Goal: Transaction & Acquisition: Download file/media

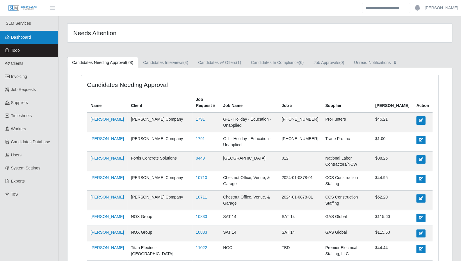
click at [28, 40] on span "Dashboard" at bounding box center [21, 37] width 20 height 5
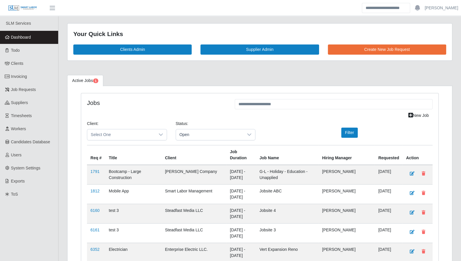
click at [22, 40] on link "Dashboard" at bounding box center [29, 37] width 58 height 13
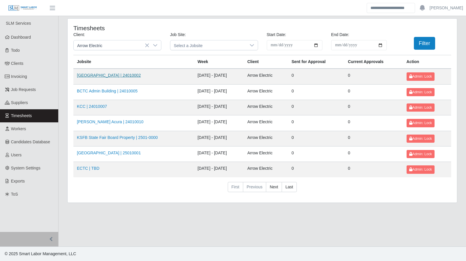
click at [116, 75] on link "Kenneland Chalet Building | 24010002" at bounding box center [109, 75] width 64 height 5
click at [450, 188] on nav "First Previous Next Last" at bounding box center [261, 189] width 377 height 15
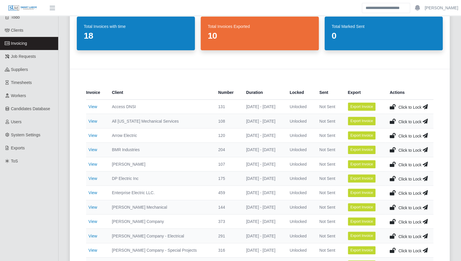
scroll to position [36, 0]
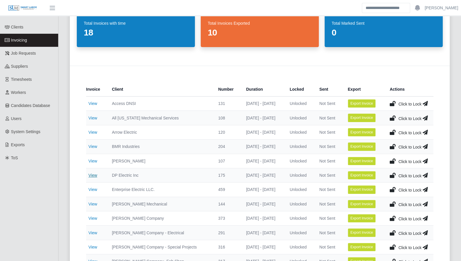
click at [91, 174] on link "View" at bounding box center [92, 175] width 9 height 5
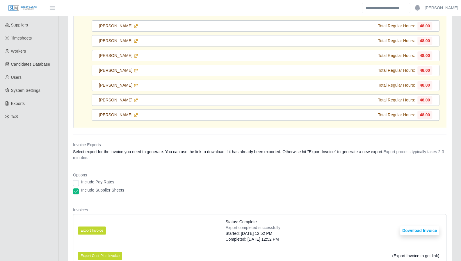
scroll to position [79, 0]
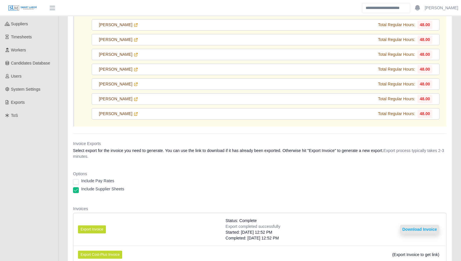
click at [426, 227] on button "Download Invoice" at bounding box center [419, 229] width 39 height 9
click at [410, 228] on button "Download Invoice" at bounding box center [419, 229] width 39 height 9
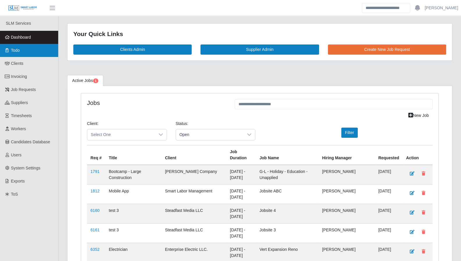
click at [27, 53] on link "Todo" at bounding box center [29, 50] width 58 height 13
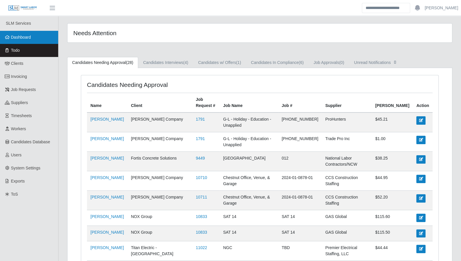
click at [26, 36] on span "Dashboard" at bounding box center [21, 37] width 20 height 5
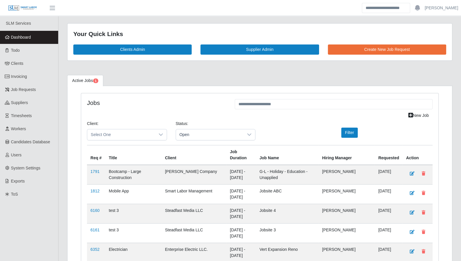
click at [35, 38] on link "Dashboard" at bounding box center [29, 37] width 58 height 13
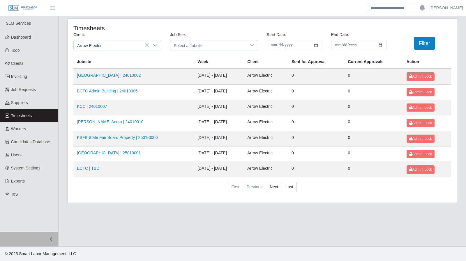
click at [125, 72] on td "[GEOGRAPHIC_DATA] | 24010002" at bounding box center [133, 77] width 120 height 16
click at [122, 74] on link "[GEOGRAPHIC_DATA] | 24010002" at bounding box center [109, 75] width 64 height 5
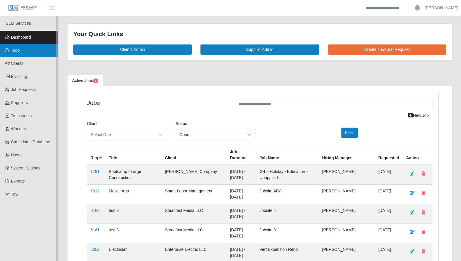
click at [13, 49] on span "Todo" at bounding box center [15, 50] width 9 height 5
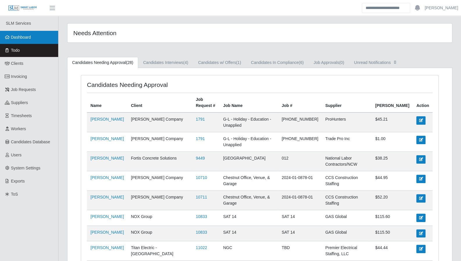
click at [38, 42] on link "Dashboard" at bounding box center [29, 37] width 58 height 13
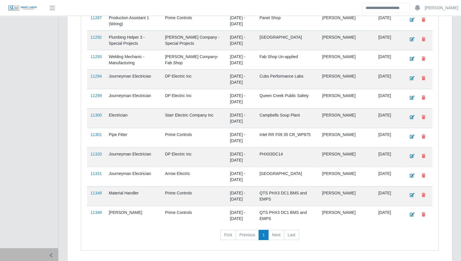
scroll to position [918, 0]
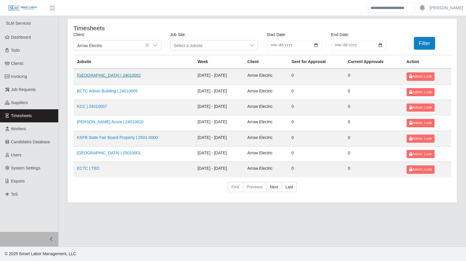
click at [122, 73] on link "[GEOGRAPHIC_DATA] | 24010002" at bounding box center [109, 75] width 64 height 5
click at [112, 154] on link "Bluegrass Airport | 25010001" at bounding box center [109, 153] width 64 height 5
click at [459, 189] on div "**********" at bounding box center [262, 114] width 398 height 192
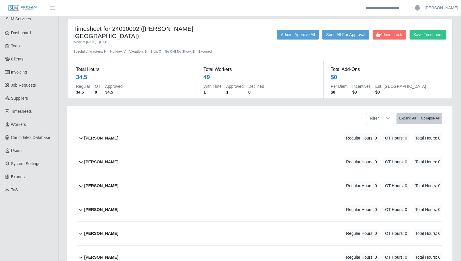
scroll to position [5, 0]
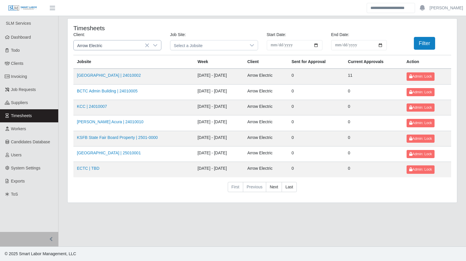
click at [157, 44] on div at bounding box center [155, 45] width 12 height 10
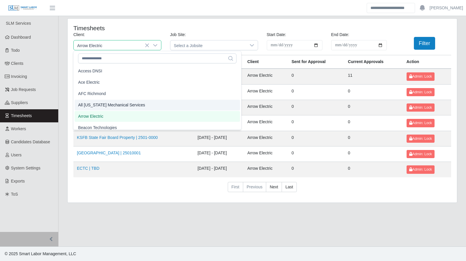
click at [133, 102] on li "All [US_STATE] Mechanical Services" at bounding box center [156, 105] width 165 height 11
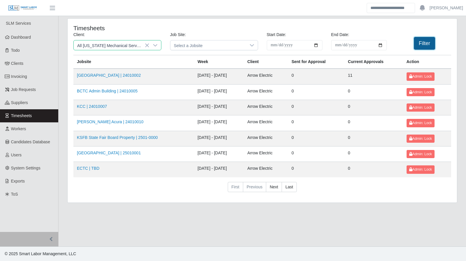
click at [419, 44] on button "Filter" at bounding box center [423, 43] width 21 height 13
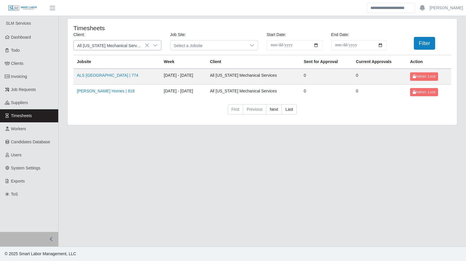
click at [156, 45] on icon at bounding box center [155, 45] width 4 height 2
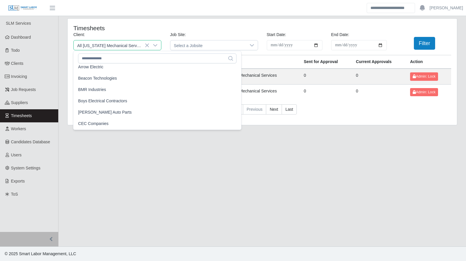
scroll to position [50, 0]
click at [141, 86] on li "BMR Industries" at bounding box center [156, 89] width 165 height 11
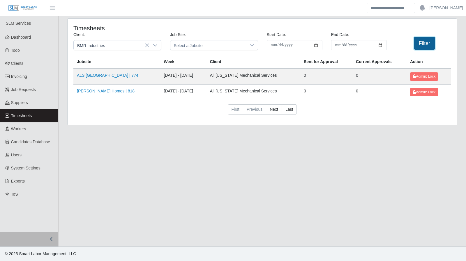
click at [415, 46] on button "Filter" at bounding box center [423, 43] width 21 height 13
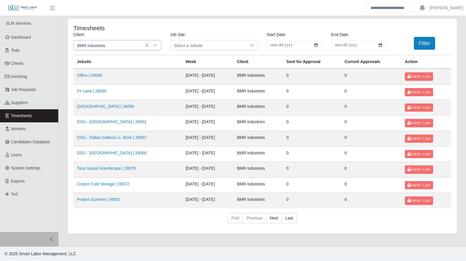
click at [154, 45] on icon at bounding box center [155, 45] width 4 height 2
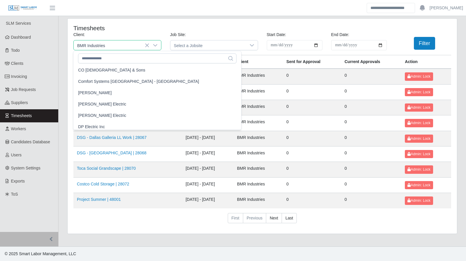
scroll to position [185, 0]
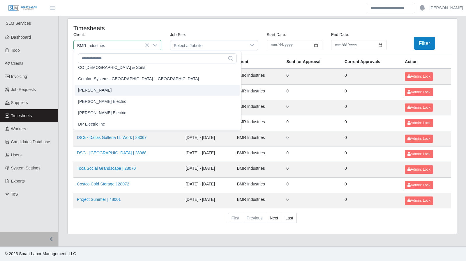
click at [127, 87] on li "CS Erickson" at bounding box center [156, 90] width 165 height 11
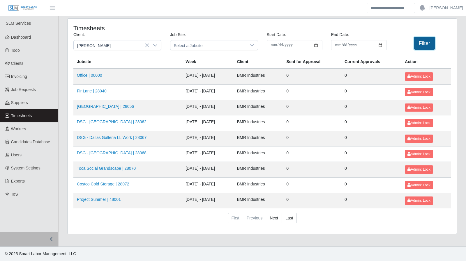
click at [423, 47] on button "Filter" at bounding box center [423, 43] width 21 height 13
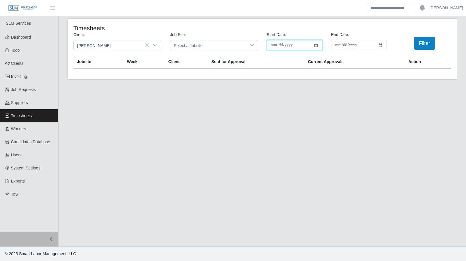
click at [315, 45] on input "**********" at bounding box center [295, 45] width 56 height 10
type input "**********"
click at [378, 46] on input "**********" at bounding box center [359, 45] width 56 height 10
type input "**********"
click at [421, 47] on button "Filter" at bounding box center [423, 43] width 21 height 13
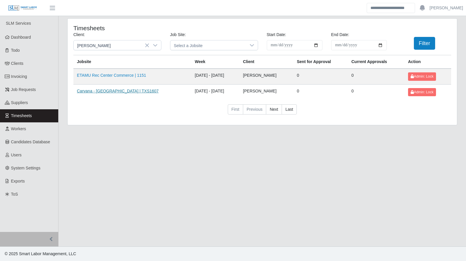
click at [115, 92] on link "Carvana - [GEOGRAPHIC_DATA] | TXS1607" at bounding box center [118, 91] width 82 height 5
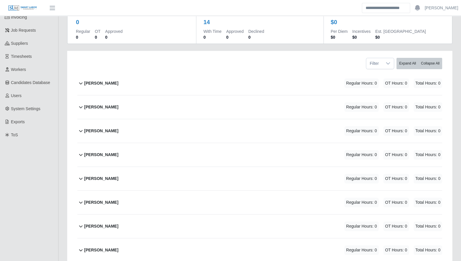
scroll to position [42, 0]
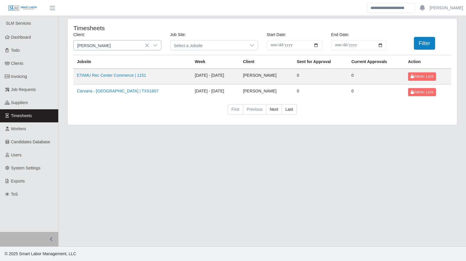
click at [156, 46] on icon at bounding box center [155, 45] width 5 height 5
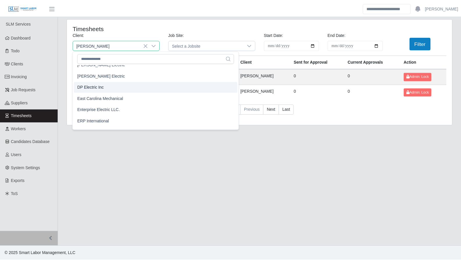
scroll to position [233, 0]
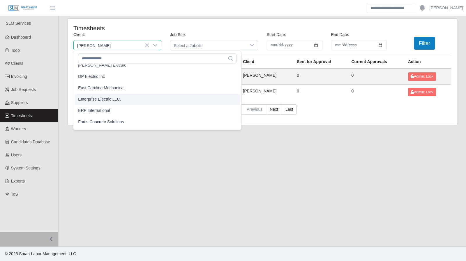
click at [127, 101] on li "Enterprise Electric LLC." at bounding box center [156, 99] width 165 height 11
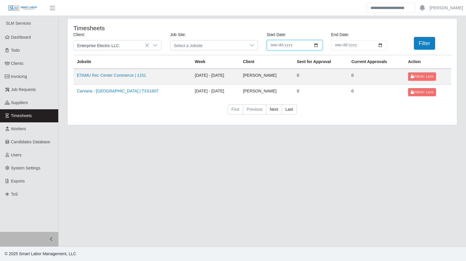
click at [308, 45] on input "**********" at bounding box center [295, 45] width 56 height 10
click at [315, 45] on input "**********" at bounding box center [295, 45] width 56 height 10
type input "**********"
click at [382, 47] on input "**********" at bounding box center [359, 45] width 56 height 10
type input "**********"
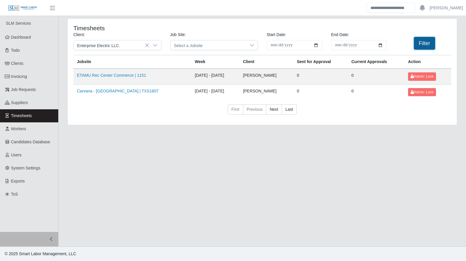
click at [419, 47] on button "Filter" at bounding box center [423, 43] width 21 height 13
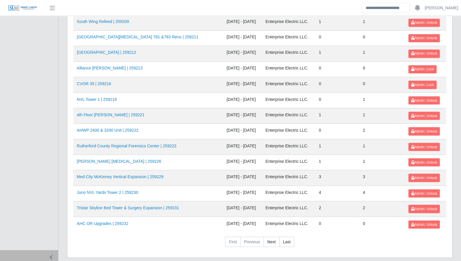
scroll to position [616, 0]
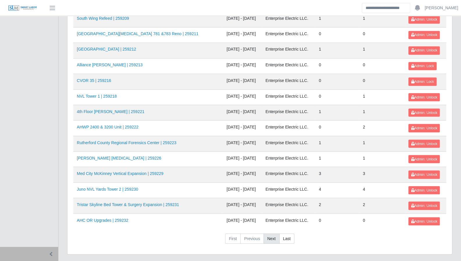
click at [275, 234] on link "Next" at bounding box center [272, 239] width 16 height 10
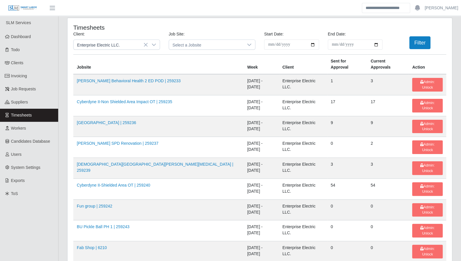
scroll to position [0, 0]
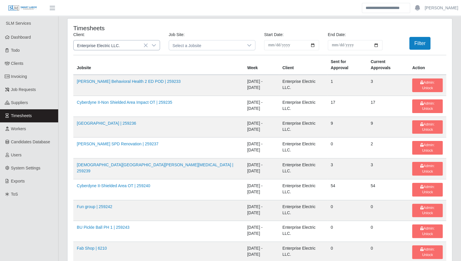
click at [155, 45] on icon at bounding box center [154, 45] width 5 height 5
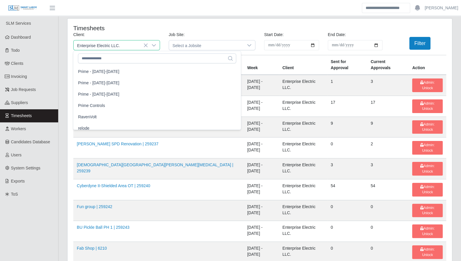
scroll to position [507, 0]
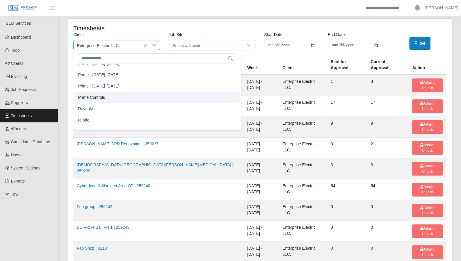
click at [109, 98] on li "Prime Controls" at bounding box center [156, 97] width 165 height 11
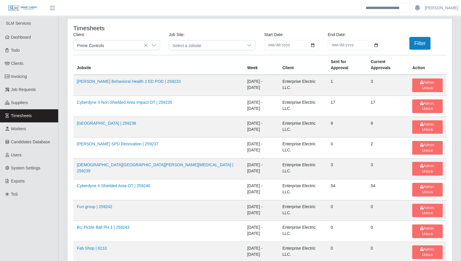
click at [415, 51] on div "**********" at bounding box center [260, 43] width 382 height 23
click at [420, 45] on button "Filter" at bounding box center [419, 43] width 21 height 13
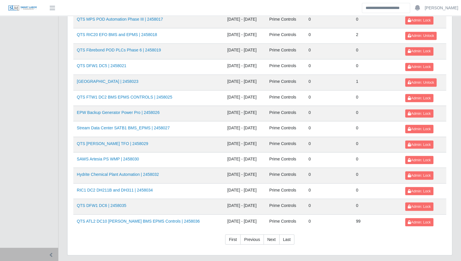
scroll to position [616, 0]
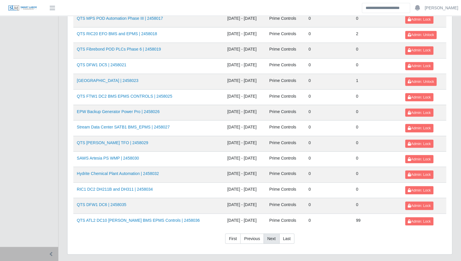
click at [275, 234] on link "Next" at bounding box center [272, 239] width 16 height 10
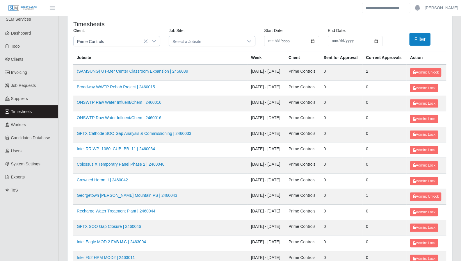
scroll to position [0, 0]
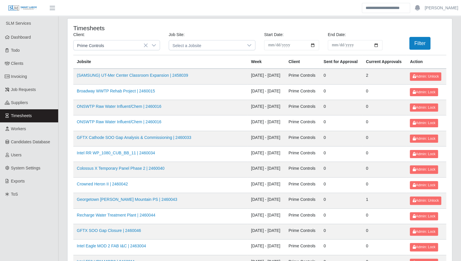
drag, startPoint x: 193, startPoint y: 119, endPoint x: 66, endPoint y: 92, distance: 130.5
drag, startPoint x: 66, startPoint y: 92, endPoint x: 219, endPoint y: 3, distance: 177.9
click at [219, 3] on header "Aaron Baker Account Settings Logout" at bounding box center [230, 8] width 461 height 16
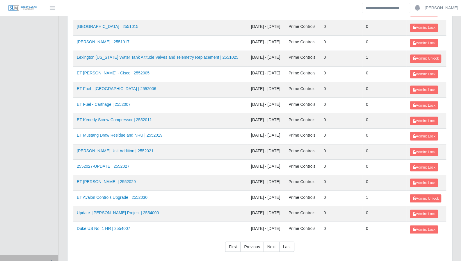
scroll to position [616, 0]
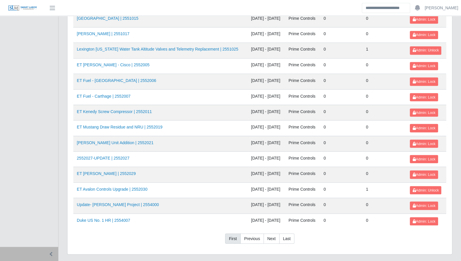
click at [233, 234] on link "First" at bounding box center [232, 239] width 15 height 10
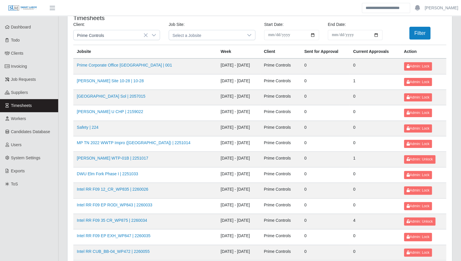
scroll to position [0, 0]
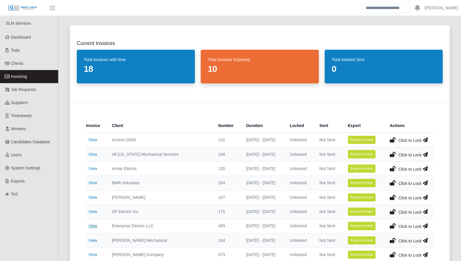
click at [95, 224] on link "View" at bounding box center [92, 226] width 9 height 5
click at [90, 227] on link "View" at bounding box center [92, 226] width 9 height 5
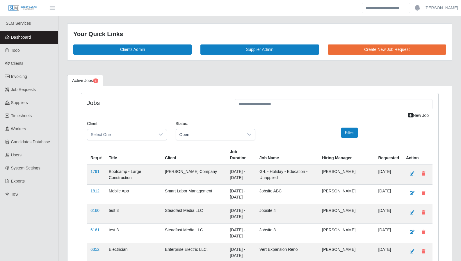
scroll to position [918, 0]
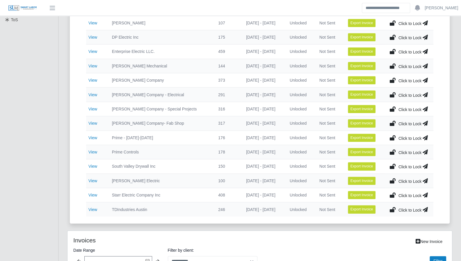
scroll to position [180, 0]
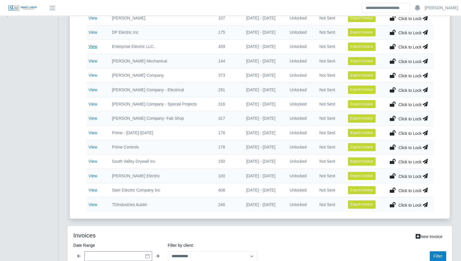
click at [91, 45] on link "View" at bounding box center [92, 46] width 9 height 5
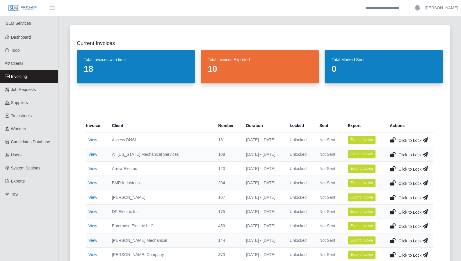
click at [449, 164] on div "Invoice Client Number Duration Locked Sent Export Actions View Access DNSI 131 …" at bounding box center [260, 250] width 380 height 296
click at [25, 39] on span "Dashboard" at bounding box center [21, 37] width 20 height 5
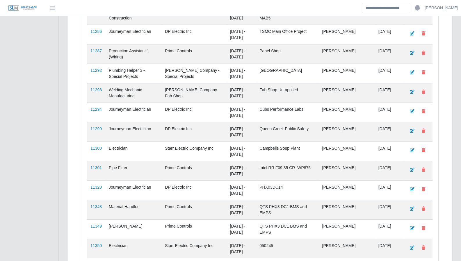
scroll to position [898, 0]
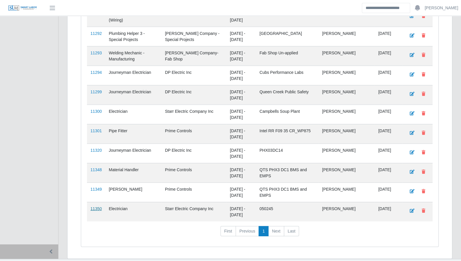
click at [97, 207] on link "11350" at bounding box center [95, 209] width 11 height 5
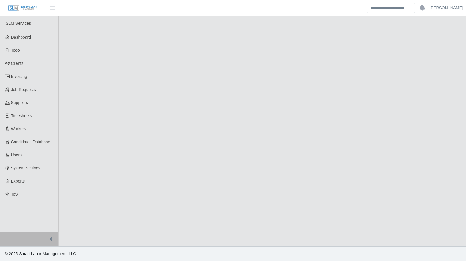
select select "****"
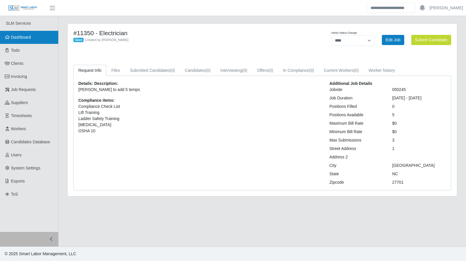
click at [20, 34] on link "Dashboard" at bounding box center [29, 37] width 58 height 13
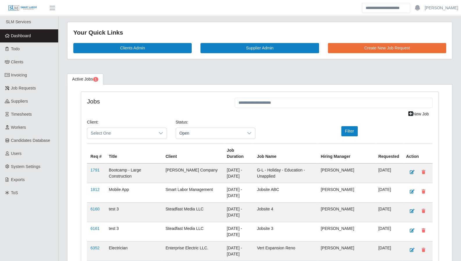
scroll to position [2, 0]
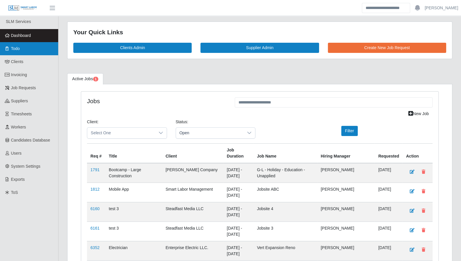
click at [29, 50] on link "Todo" at bounding box center [29, 48] width 58 height 13
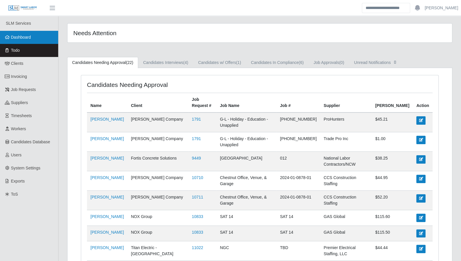
click at [34, 39] on link "Dashboard" at bounding box center [29, 37] width 58 height 13
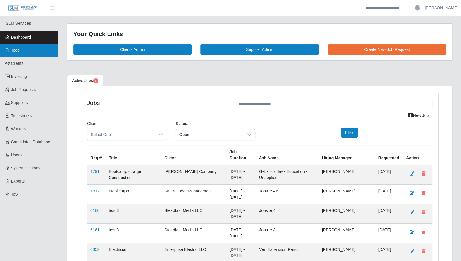
drag, startPoint x: 28, startPoint y: 52, endPoint x: 32, endPoint y: 52, distance: 4.4
click at [28, 52] on link "Todo" at bounding box center [29, 50] width 58 height 13
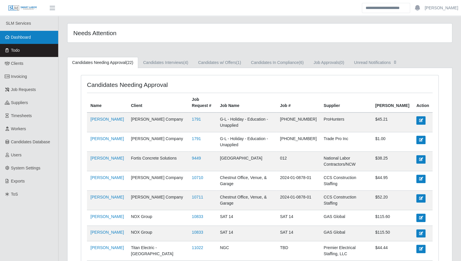
click at [34, 39] on link "Dashboard" at bounding box center [29, 37] width 58 height 13
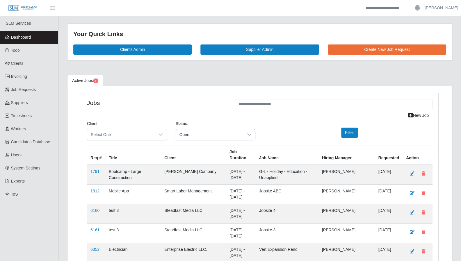
drag, startPoint x: 459, startPoint y: 112, endPoint x: 335, endPoint y: 89, distance: 125.8
click at [20, 52] on link "Todo" at bounding box center [29, 50] width 58 height 13
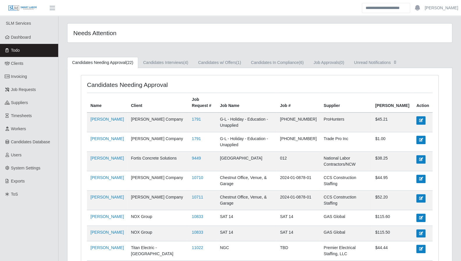
click at [442, 59] on ul "Candidates Needing Approval (22) Candidates Interviews (4) Candidates w/ Offers…" at bounding box center [259, 62] width 385 height 11
click at [26, 39] on span "Dashboard" at bounding box center [21, 37] width 20 height 5
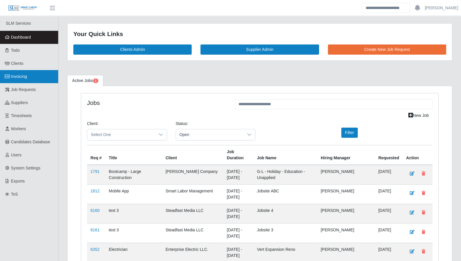
click at [20, 80] on link "Invoicing" at bounding box center [29, 76] width 58 height 13
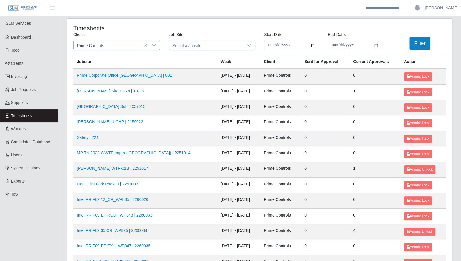
click at [157, 47] on div at bounding box center [154, 45] width 12 height 10
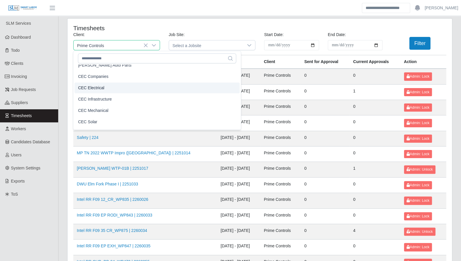
scroll to position [108, 0]
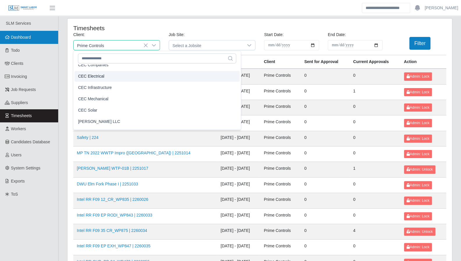
drag, startPoint x: 164, startPoint y: 28, endPoint x: 51, endPoint y: 32, distance: 113.9
click at [164, 28] on h4 "Timesheets" at bounding box center [148, 27] width 150 height 7
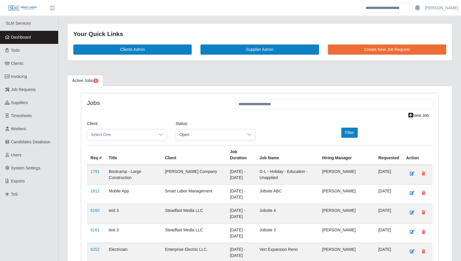
click at [23, 41] on link "Dashboard" at bounding box center [29, 37] width 58 height 13
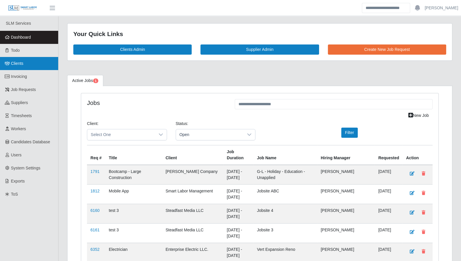
drag, startPoint x: 21, startPoint y: 65, endPoint x: 26, endPoint y: 65, distance: 4.7
click at [21, 65] on span "Clients" at bounding box center [17, 63] width 13 height 5
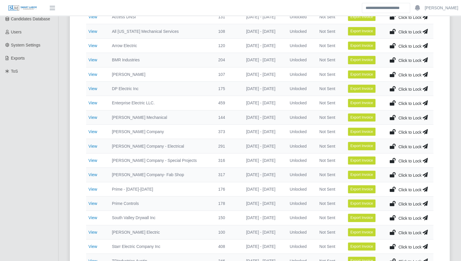
scroll to position [125, 0]
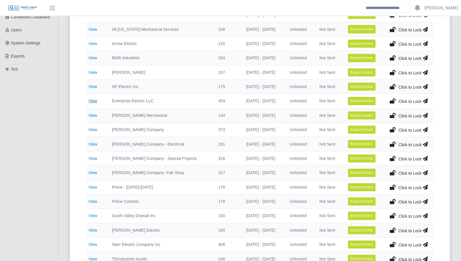
click at [86, 101] on td "View" at bounding box center [96, 101] width 21 height 14
click at [88, 100] on link "View" at bounding box center [92, 101] width 9 height 5
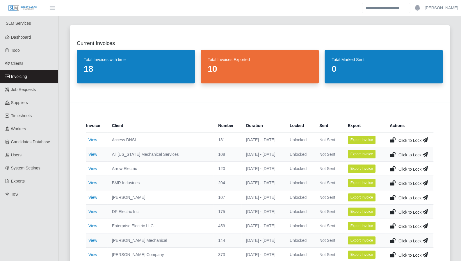
drag, startPoint x: 450, startPoint y: 136, endPoint x: 441, endPoint y: 133, distance: 9.7
click at [450, 136] on div "Invoice Client Number Duration Locked Sent Export Actions View Access DNSI 131 …" at bounding box center [260, 250] width 380 height 296
click at [114, 95] on div "Current Invoices Total Invoices with time 18 Total Invoices Exported 10 Total M…" at bounding box center [260, 63] width 380 height 77
click at [97, 224] on link "View" at bounding box center [92, 226] width 9 height 5
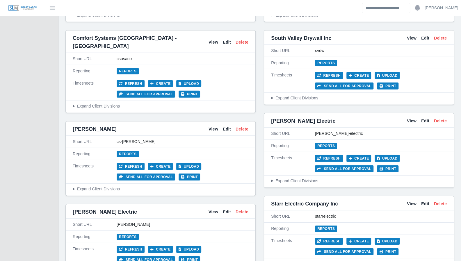
scroll to position [1039, 0]
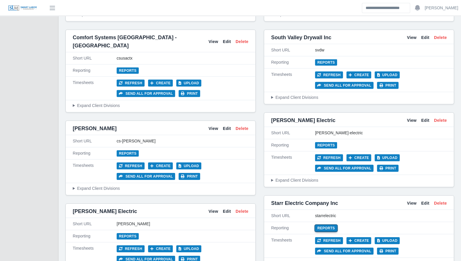
click at [329, 225] on link "Reports" at bounding box center [326, 228] width 22 height 6
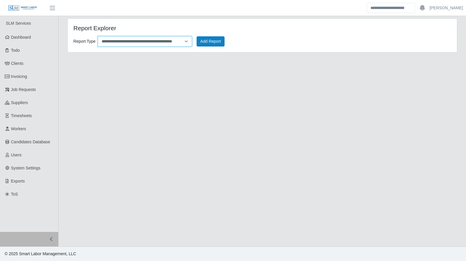
click at [184, 43] on select "**********" at bounding box center [145, 41] width 94 height 10
select select "**********"
click at [98, 36] on select "**********" at bounding box center [145, 41] width 94 height 10
drag, startPoint x: 215, startPoint y: 34, endPoint x: 214, endPoint y: 38, distance: 4.5
click at [215, 36] on div "**********" at bounding box center [262, 39] width 386 height 15
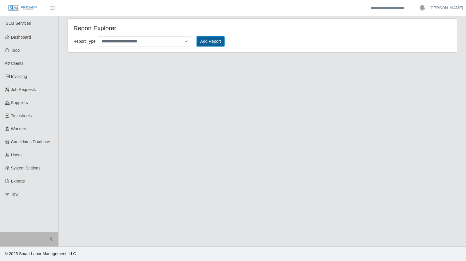
click at [211, 43] on button "Add Report" at bounding box center [210, 41] width 28 height 10
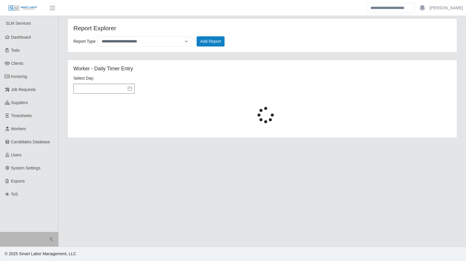
click at [132, 89] on icon at bounding box center [129, 88] width 5 height 5
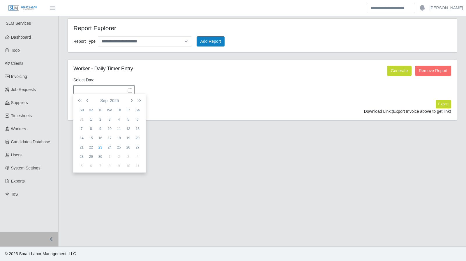
click at [220, 90] on div "Select Day: Please provide a valid start date." at bounding box center [262, 88] width 380 height 24
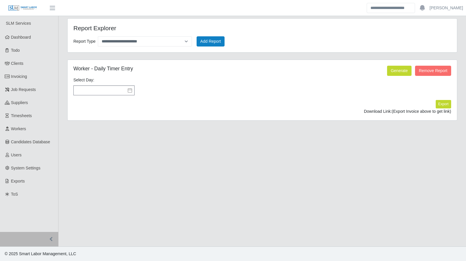
click at [131, 90] on icon at bounding box center [129, 90] width 5 height 5
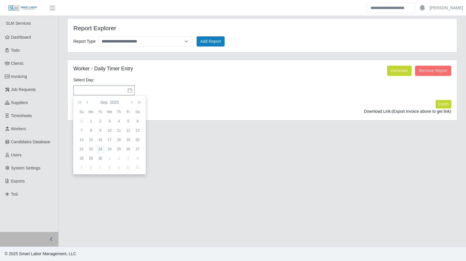
click at [100, 149] on div "23" at bounding box center [99, 149] width 9 height 5
type input "**********"
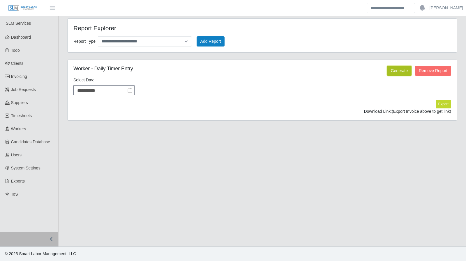
click at [390, 74] on button "Generate" at bounding box center [399, 71] width 24 height 10
click at [130, 89] on icon at bounding box center [129, 90] width 3 height 3
click at [130, 89] on icon at bounding box center [130, 90] width 4 height 4
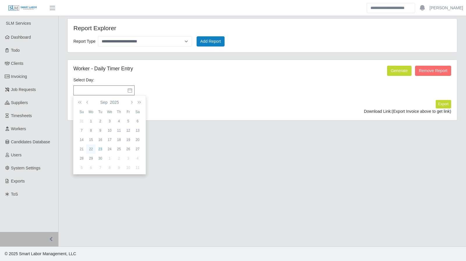
click at [90, 148] on div "22" at bounding box center [90, 149] width 9 height 5
type input "**********"
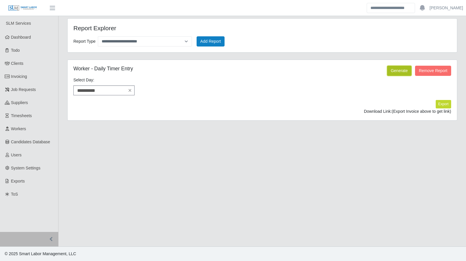
click at [401, 71] on button "Generate" at bounding box center [399, 71] width 24 height 10
click at [114, 92] on input "**********" at bounding box center [103, 91] width 61 height 10
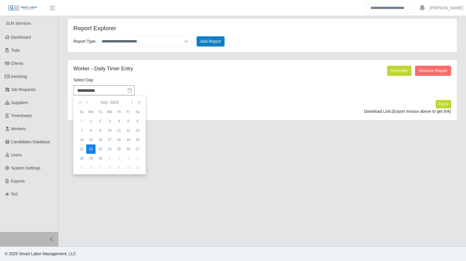
click at [88, 151] on div "22" at bounding box center [90, 149] width 9 height 5
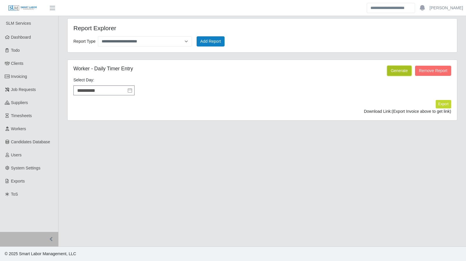
click at [399, 66] on button "Generate" at bounding box center [399, 71] width 24 height 10
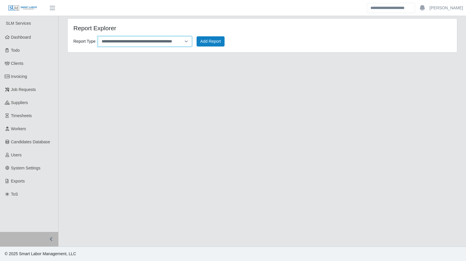
click at [184, 40] on select "**********" at bounding box center [145, 41] width 94 height 10
select select "**********"
click at [98, 36] on select "**********" at bounding box center [145, 41] width 94 height 10
click at [207, 41] on button "Add Report" at bounding box center [210, 41] width 28 height 10
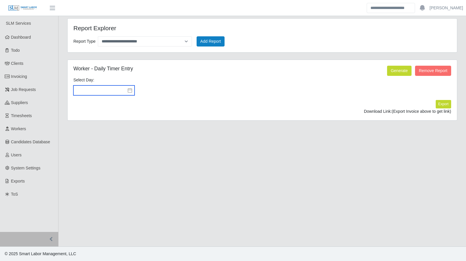
click at [124, 92] on input "text" at bounding box center [103, 91] width 61 height 10
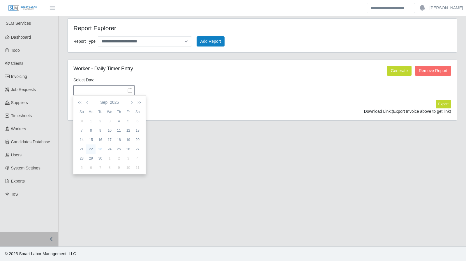
click at [92, 149] on div "22" at bounding box center [90, 149] width 9 height 5
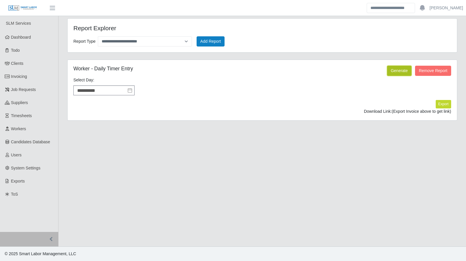
click at [403, 69] on button "Generate" at bounding box center [399, 71] width 24 height 10
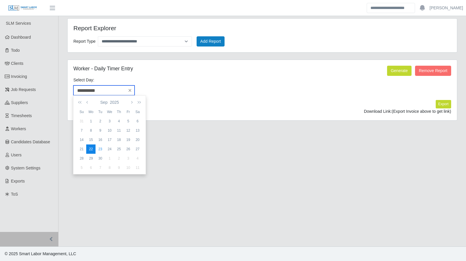
click at [123, 90] on input "**********" at bounding box center [103, 91] width 61 height 10
click at [131, 140] on div "19" at bounding box center [127, 139] width 9 height 5
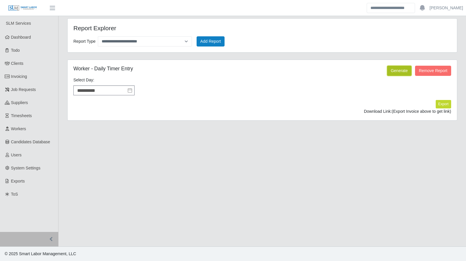
click at [392, 71] on button "Generate" at bounding box center [399, 71] width 24 height 10
click at [394, 74] on button "Generate" at bounding box center [399, 71] width 24 height 10
click at [395, 74] on button "Generate" at bounding box center [399, 71] width 24 height 10
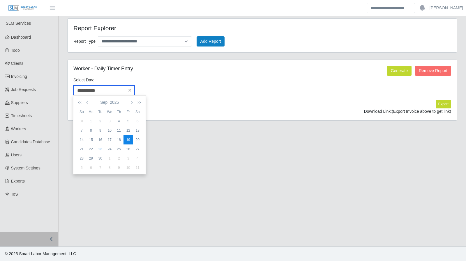
click at [126, 90] on input "**********" at bounding box center [103, 91] width 61 height 10
click at [115, 140] on div "18" at bounding box center [118, 139] width 9 height 5
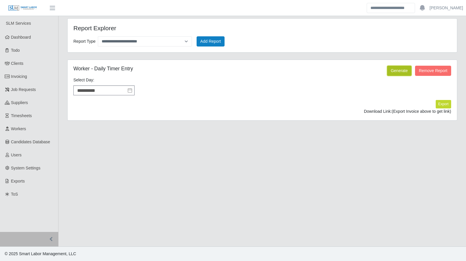
click at [398, 71] on button "Generate" at bounding box center [399, 71] width 24 height 10
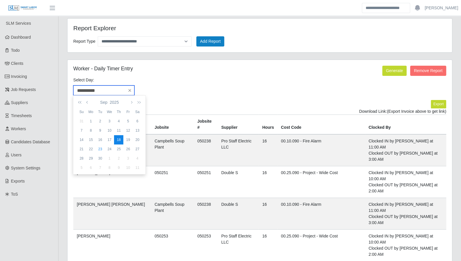
click at [123, 89] on input "**********" at bounding box center [103, 91] width 61 height 10
click at [127, 137] on div "19" at bounding box center [127, 139] width 9 height 5
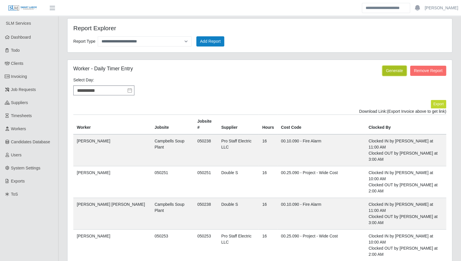
click at [395, 72] on button "Generate" at bounding box center [394, 71] width 24 height 10
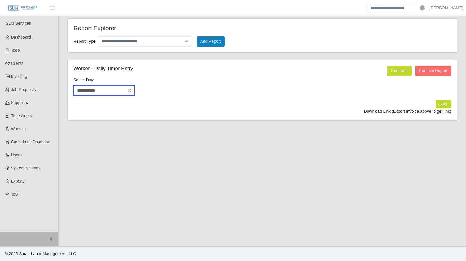
click at [104, 88] on input "**********" at bounding box center [103, 91] width 61 height 10
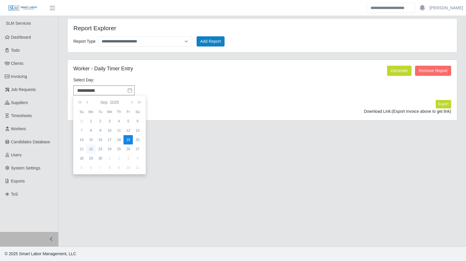
click at [91, 149] on div "22" at bounding box center [90, 149] width 9 height 5
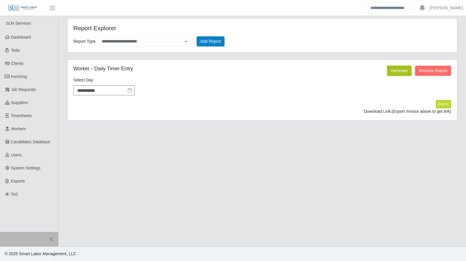
click at [396, 70] on button "Generate" at bounding box center [399, 71] width 24 height 10
click at [120, 91] on input "**********" at bounding box center [103, 91] width 61 height 10
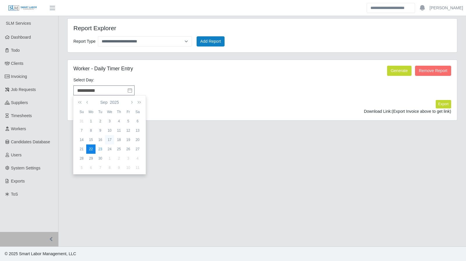
click at [111, 141] on div "17" at bounding box center [109, 139] width 9 height 5
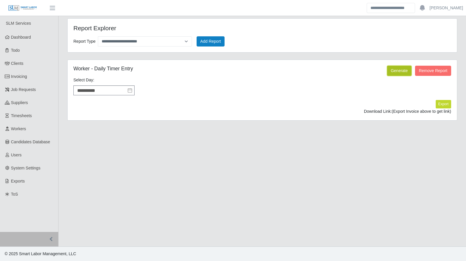
click at [389, 73] on button "Generate" at bounding box center [399, 71] width 24 height 10
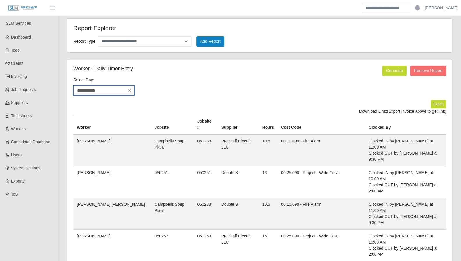
click at [104, 91] on input "**********" at bounding box center [103, 91] width 61 height 10
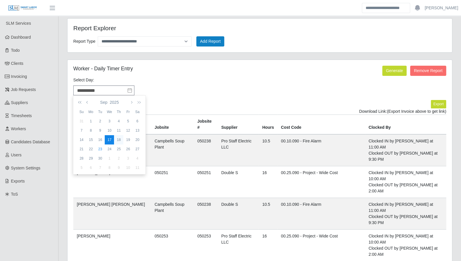
click at [122, 141] on div "18" at bounding box center [118, 139] width 9 height 5
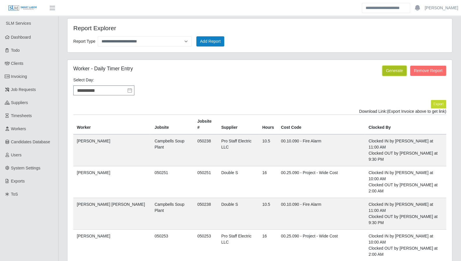
click at [396, 69] on button "Generate" at bounding box center [394, 71] width 24 height 10
click at [107, 89] on input "**********" at bounding box center [103, 91] width 61 height 10
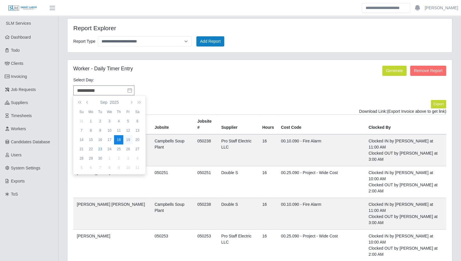
click at [131, 140] on div "19" at bounding box center [127, 139] width 9 height 5
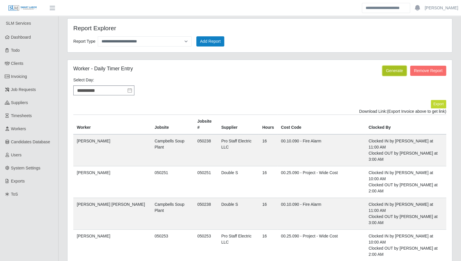
click at [395, 74] on button "Generate" at bounding box center [394, 71] width 24 height 10
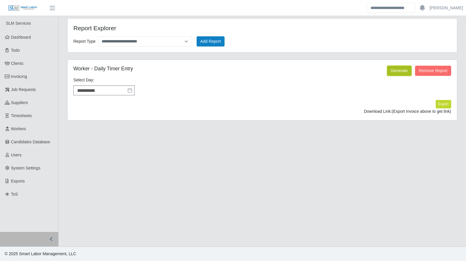
drag, startPoint x: 398, startPoint y: 70, endPoint x: 322, endPoint y: 73, distance: 76.3
click at [398, 70] on button "Generate" at bounding box center [399, 71] width 24 height 10
click at [113, 88] on input "**********" at bounding box center [103, 91] width 61 height 10
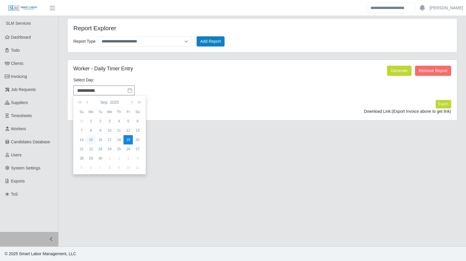
click at [92, 143] on td "15" at bounding box center [90, 139] width 9 height 9
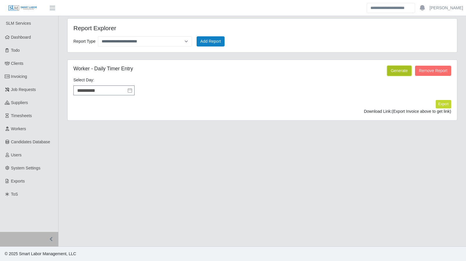
click at [397, 72] on button "Generate" at bounding box center [399, 71] width 24 height 10
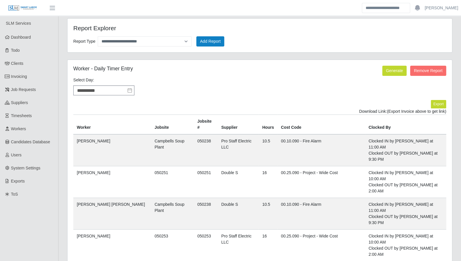
drag, startPoint x: 441, startPoint y: 53, endPoint x: 389, endPoint y: 52, distance: 51.2
click at [441, 53] on div "**********" at bounding box center [260, 38] width 394 height 41
click at [115, 91] on input "**********" at bounding box center [103, 91] width 61 height 10
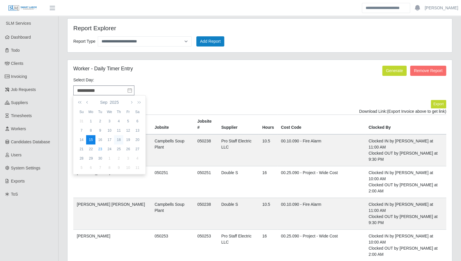
click at [121, 141] on div "18" at bounding box center [118, 139] width 9 height 5
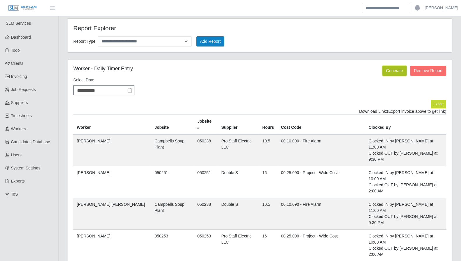
click at [395, 73] on button "Generate" at bounding box center [394, 71] width 24 height 10
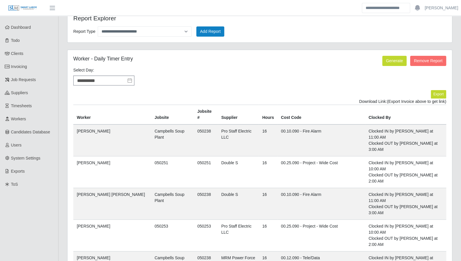
scroll to position [11, 0]
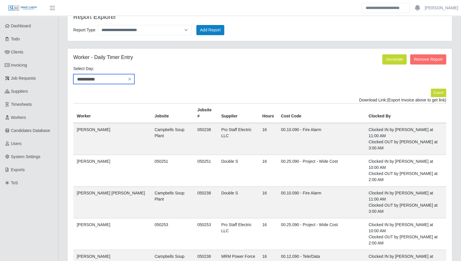
click at [121, 76] on input "**********" at bounding box center [103, 79] width 61 height 10
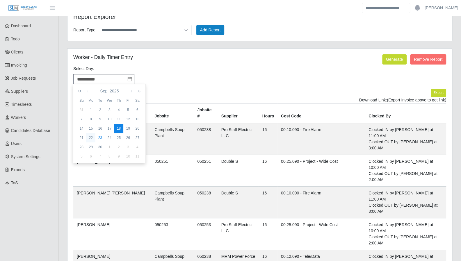
click at [91, 138] on div "22" at bounding box center [90, 137] width 9 height 5
type input "**********"
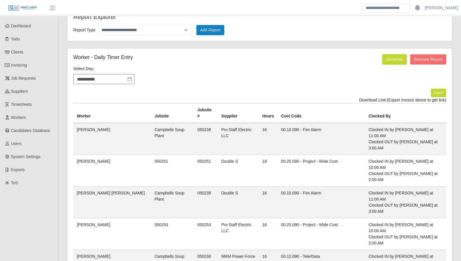
click at [398, 60] on button "Generate" at bounding box center [394, 59] width 24 height 10
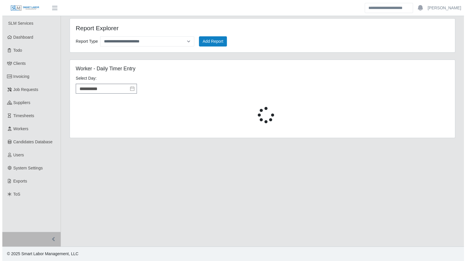
scroll to position [0, 0]
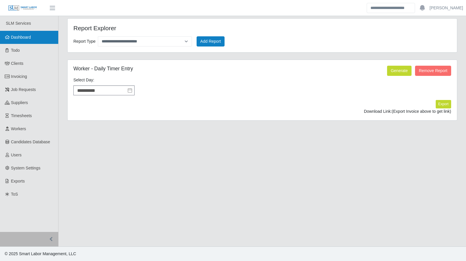
click at [31, 40] on link "Dashboard" at bounding box center [29, 37] width 58 height 13
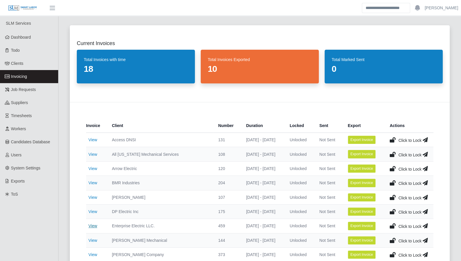
click at [94, 225] on link "View" at bounding box center [92, 226] width 9 height 5
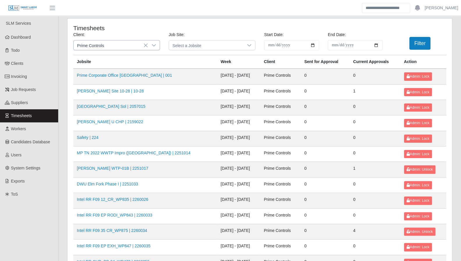
click at [154, 46] on icon at bounding box center [154, 45] width 4 height 2
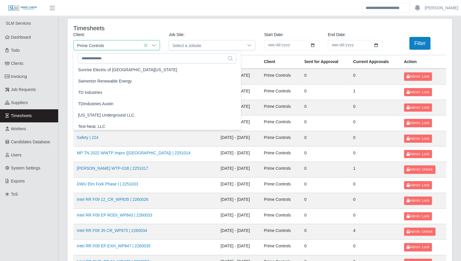
scroll to position [534, 0]
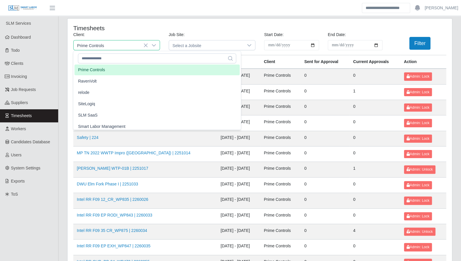
click at [107, 27] on h4 "Timesheets" at bounding box center [148, 27] width 150 height 7
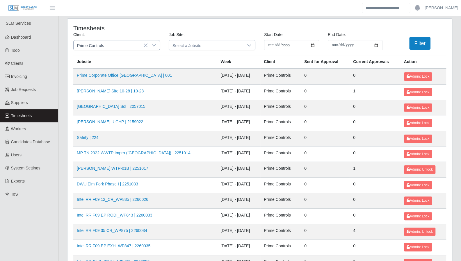
click at [154, 45] on icon at bounding box center [154, 45] width 5 height 5
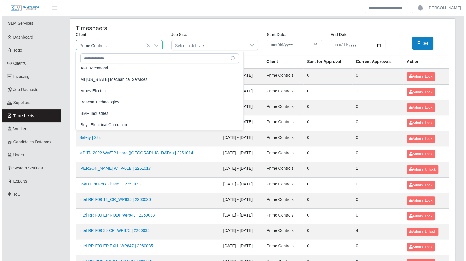
scroll to position [31, 0]
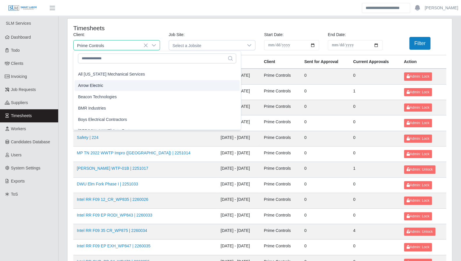
click at [106, 84] on li "Arrow Electric" at bounding box center [156, 85] width 165 height 11
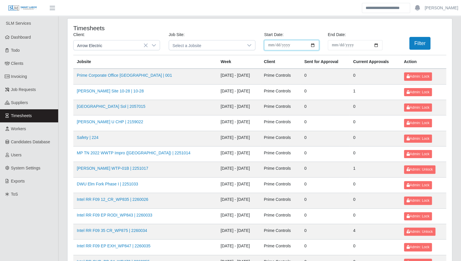
click at [313, 43] on input "**********" at bounding box center [291, 45] width 55 height 10
type input "**********"
click at [374, 46] on input "**********" at bounding box center [355, 45] width 55 height 10
type input "**********"
click at [423, 45] on button "Filter" at bounding box center [419, 43] width 21 height 13
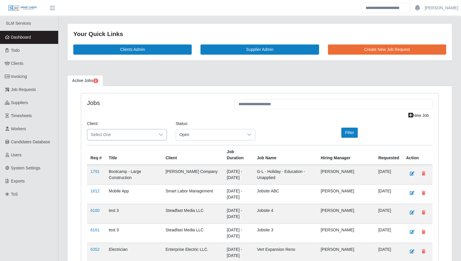
click at [152, 132] on span "Select One" at bounding box center [121, 134] width 68 height 11
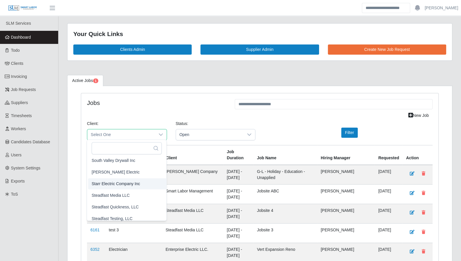
scroll to position [590, 0]
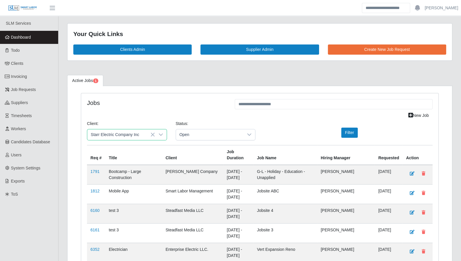
click at [118, 184] on span "Starr Electric Company Inc" at bounding box center [116, 184] width 49 height 6
click at [233, 136] on span "Open" at bounding box center [210, 134] width 68 height 11
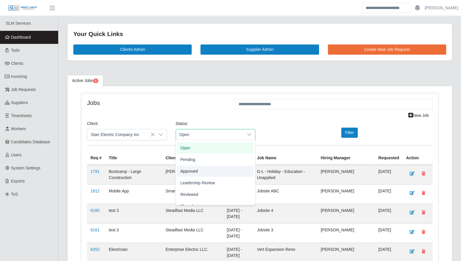
scroll to position [18, 0]
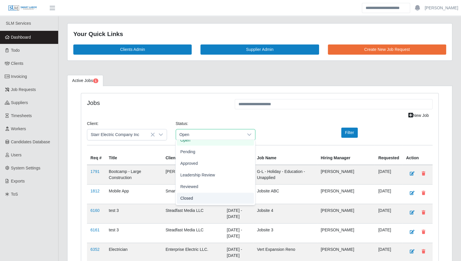
click at [206, 196] on li "Closed" at bounding box center [215, 198] width 77 height 11
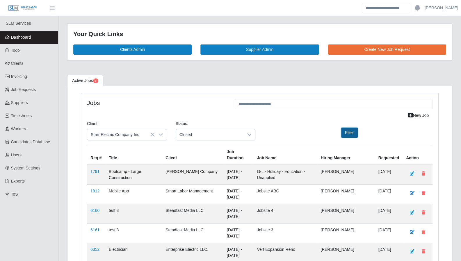
click at [349, 132] on button "Filter" at bounding box center [349, 133] width 17 height 10
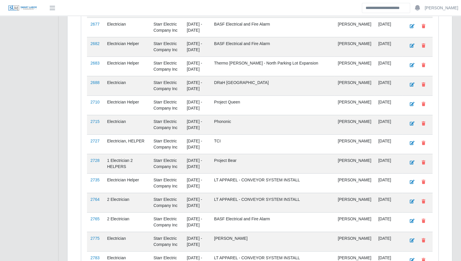
scroll to position [4803, 0]
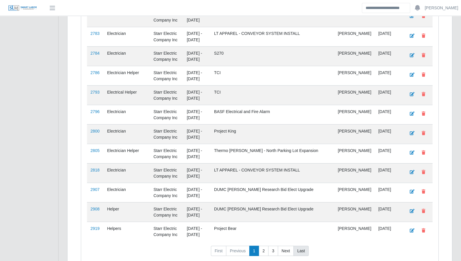
click at [298, 246] on link "Last" at bounding box center [301, 251] width 15 height 10
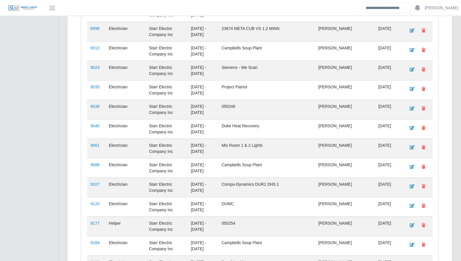
scroll to position [3779, 0]
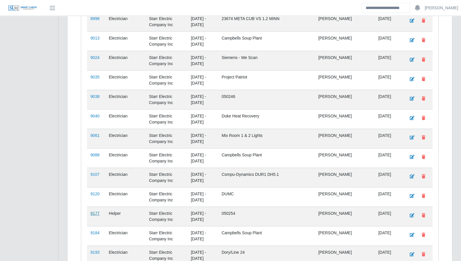
click at [95, 211] on link "9177" at bounding box center [94, 213] width 9 height 5
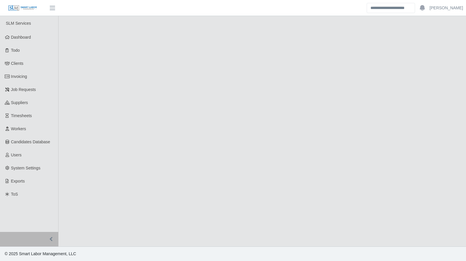
select select "******"
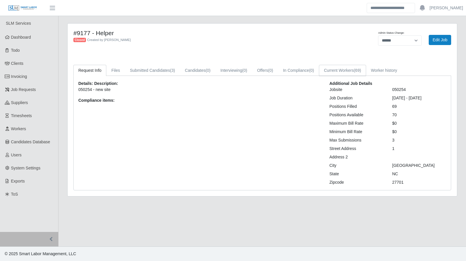
click at [343, 73] on link "Current Workers (69)" at bounding box center [342, 70] width 47 height 11
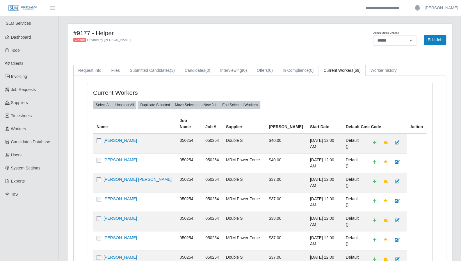
click at [102, 67] on link "Request Info" at bounding box center [89, 70] width 33 height 11
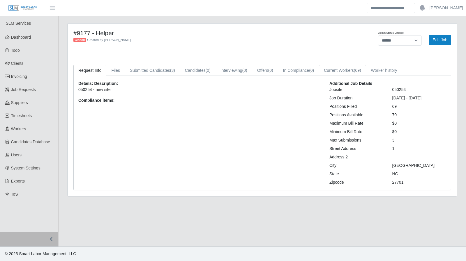
click at [343, 75] on link "Current Workers (69)" at bounding box center [342, 70] width 47 height 11
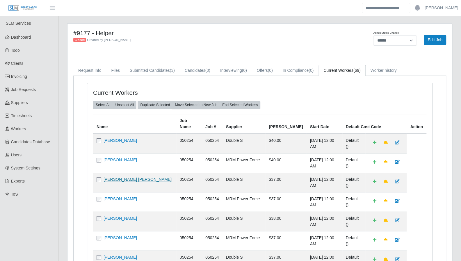
click at [122, 173] on td "Cesar Alberto Nunez Maisonet" at bounding box center [134, 182] width 83 height 19
click at [122, 177] on link "Cesar Alberto Nunez Maisonet" at bounding box center [138, 179] width 68 height 5
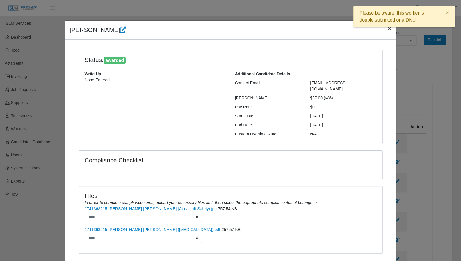
click at [388, 31] on span "×" at bounding box center [389, 28] width 3 height 7
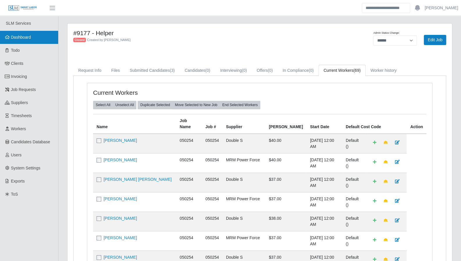
click at [25, 42] on link "Dashboard" at bounding box center [29, 37] width 58 height 13
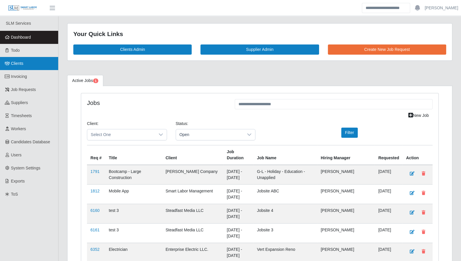
click at [25, 68] on link "Clients" at bounding box center [29, 63] width 58 height 13
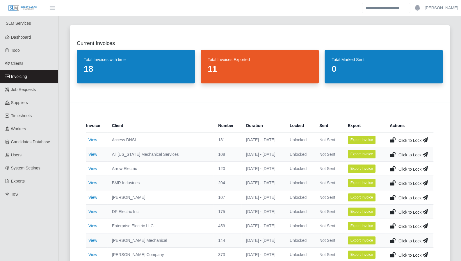
click at [215, 73] on dd "11" at bounding box center [260, 69] width 104 height 10
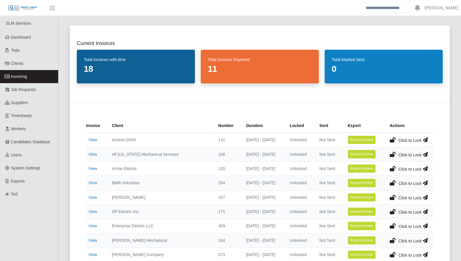
click at [168, 70] on dd "18" at bounding box center [136, 69] width 104 height 10
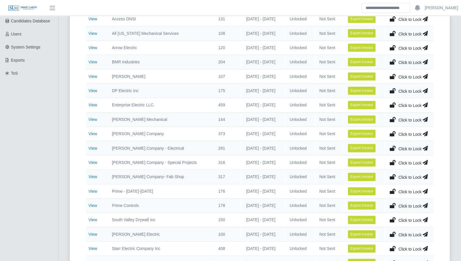
scroll to position [107, 0]
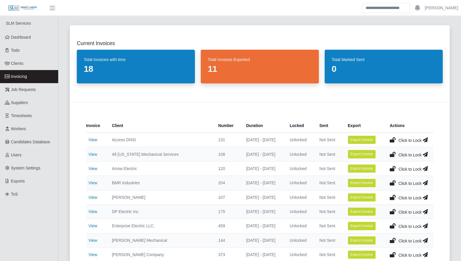
drag, startPoint x: 92, startPoint y: 224, endPoint x: 89, endPoint y: 221, distance: 4.3
click at [92, 224] on link "View" at bounding box center [92, 226] width 9 height 5
drag, startPoint x: 96, startPoint y: 226, endPoint x: 96, endPoint y: 217, distance: 9.3
click at [96, 226] on link "View" at bounding box center [92, 226] width 9 height 5
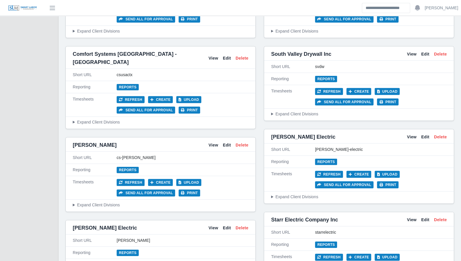
scroll to position [1027, 0]
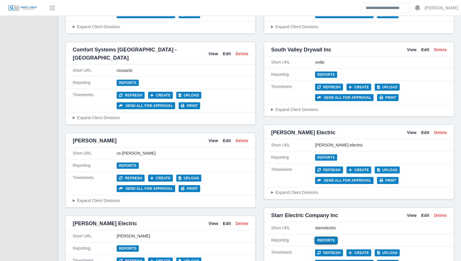
click at [322, 237] on link "Reports" at bounding box center [326, 240] width 22 height 6
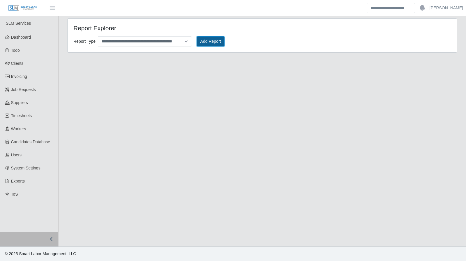
click at [211, 43] on button "Add Report" at bounding box center [210, 41] width 28 height 10
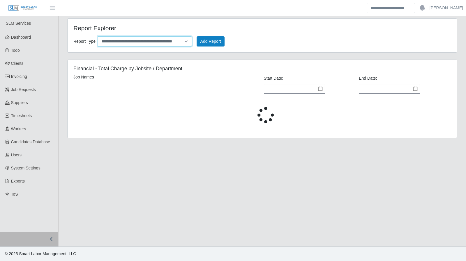
click at [186, 42] on select "**********" at bounding box center [145, 41] width 94 height 10
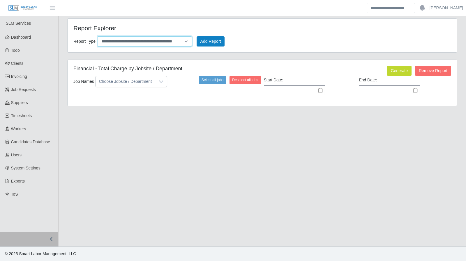
select select "**********"
click at [98, 36] on select "**********" at bounding box center [145, 41] width 94 height 10
click at [212, 42] on button "Add Report" at bounding box center [210, 41] width 28 height 10
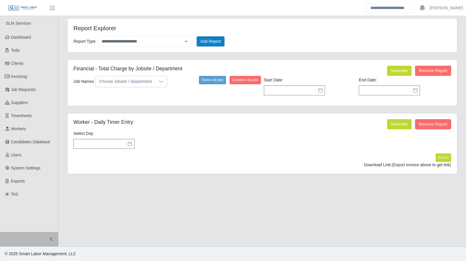
click at [129, 144] on icon at bounding box center [129, 144] width 5 height 5
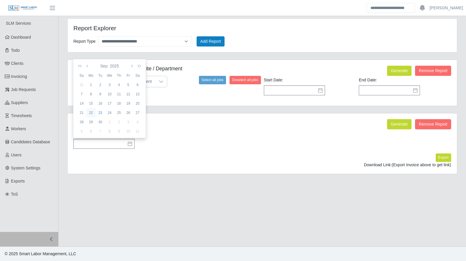
click at [93, 113] on div "22" at bounding box center [90, 112] width 9 height 5
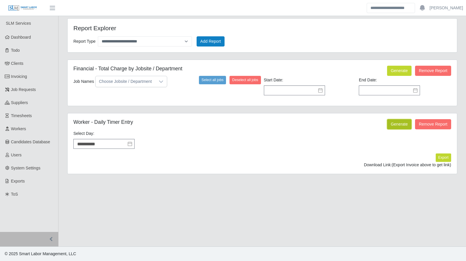
click at [394, 122] on button "Generate" at bounding box center [399, 124] width 24 height 10
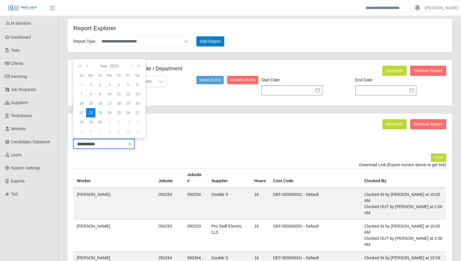
click at [109, 142] on input "**********" at bounding box center [103, 144] width 61 height 10
click at [127, 103] on div "19" at bounding box center [127, 103] width 9 height 5
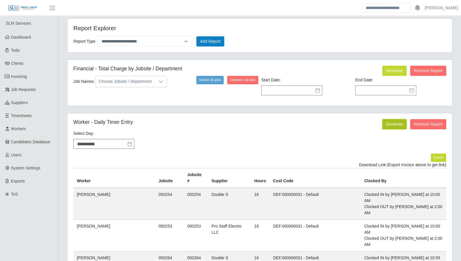
click at [391, 126] on button "Generate" at bounding box center [394, 124] width 24 height 10
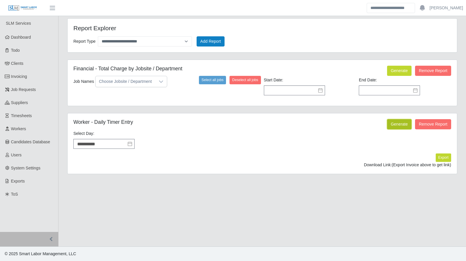
click at [399, 124] on button "Generate" at bounding box center [399, 124] width 24 height 10
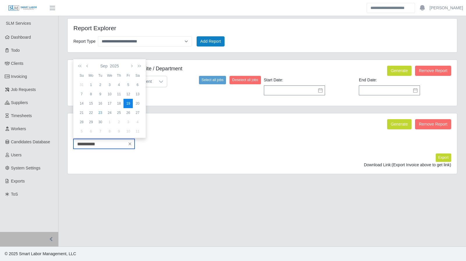
click at [109, 145] on input "**********" at bounding box center [103, 144] width 61 height 10
click at [89, 113] on div "22" at bounding box center [90, 112] width 9 height 5
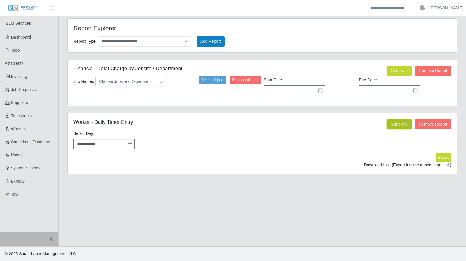
click at [395, 124] on button "Generate" at bounding box center [399, 124] width 24 height 10
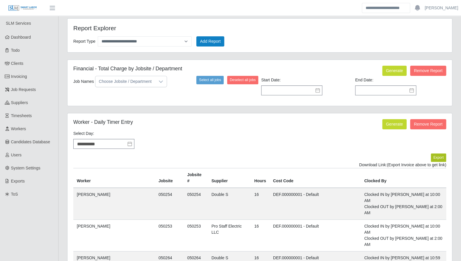
drag, startPoint x: 456, startPoint y: 158, endPoint x: 437, endPoint y: 159, distance: 19.2
click at [106, 140] on input "**********" at bounding box center [103, 144] width 61 height 10
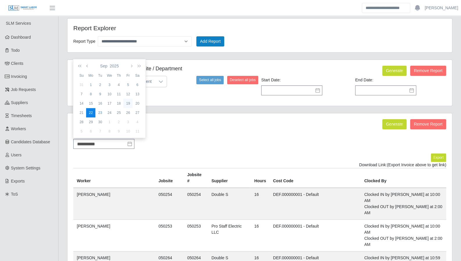
click at [127, 104] on div "19" at bounding box center [127, 103] width 9 height 5
type input "**********"
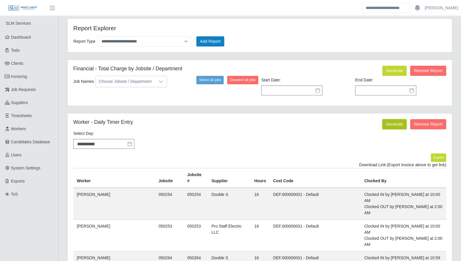
click at [393, 124] on button "Generate" at bounding box center [394, 124] width 24 height 10
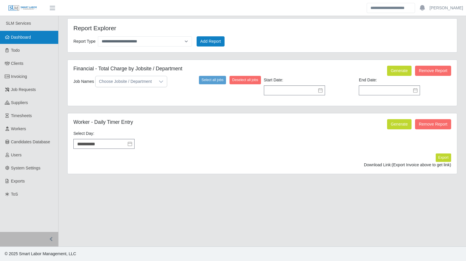
drag, startPoint x: 31, startPoint y: 39, endPoint x: 152, endPoint y: 142, distance: 158.9
click at [31, 39] on link "Dashboard" at bounding box center [29, 37] width 58 height 13
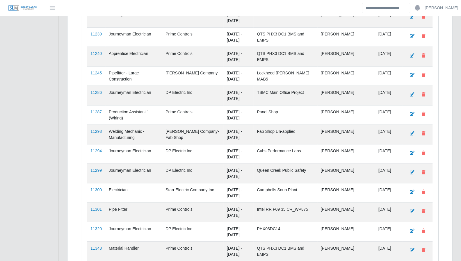
scroll to position [879, 0]
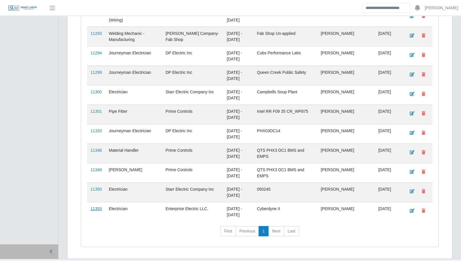
click at [95, 207] on link "11353" at bounding box center [95, 209] width 11 height 5
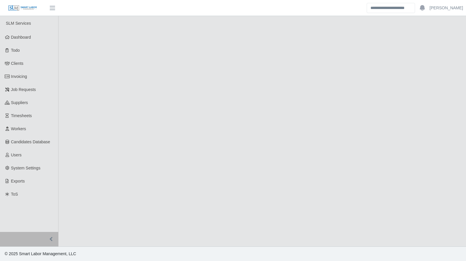
select select "****"
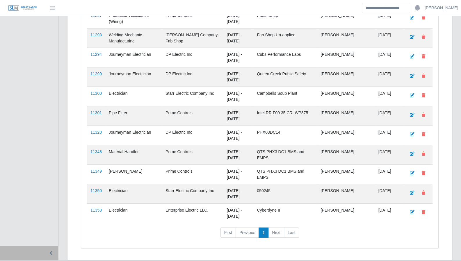
scroll to position [879, 0]
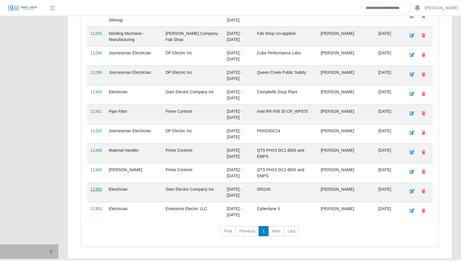
click at [95, 187] on link "11350" at bounding box center [95, 189] width 11 height 5
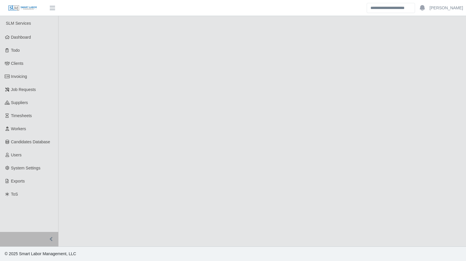
select select "****"
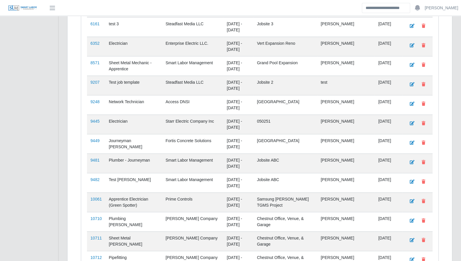
scroll to position [201, 0]
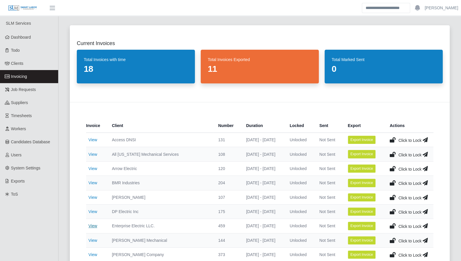
click at [95, 226] on link "View" at bounding box center [92, 226] width 9 height 5
click at [97, 169] on link "View" at bounding box center [92, 168] width 9 height 5
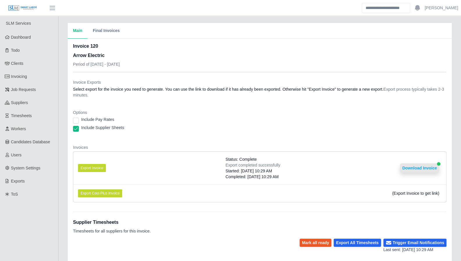
click at [413, 167] on button "Download Invoice" at bounding box center [419, 168] width 39 height 9
click at [415, 168] on button "Download Invoice" at bounding box center [419, 168] width 39 height 9
